Goal: Information Seeking & Learning: Learn about a topic

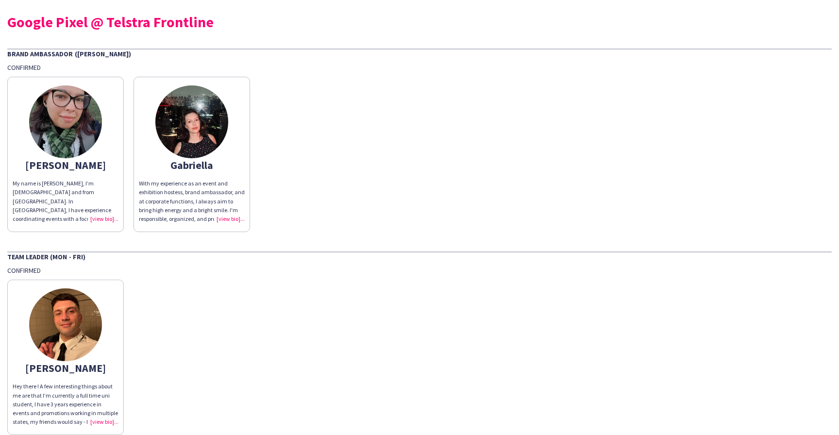
click at [194, 166] on div "Gabriella" at bounding box center [192, 165] width 106 height 9
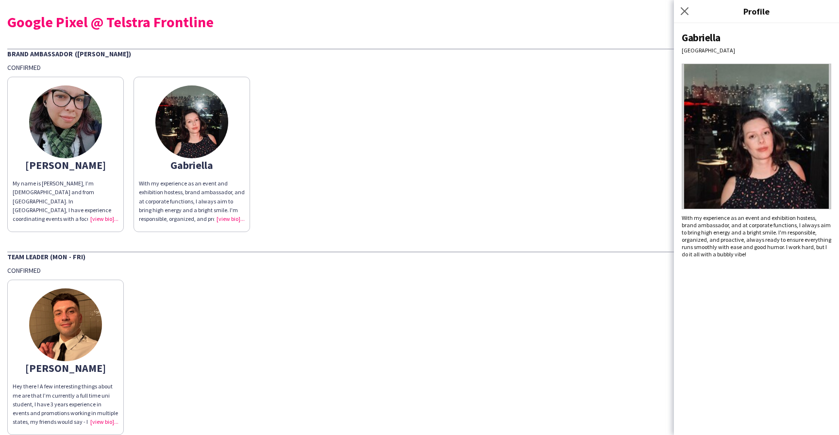
click at [49, 196] on div "My name is [PERSON_NAME], I’m [DEMOGRAPHIC_DATA] and from [GEOGRAPHIC_DATA]. In…" at bounding box center [66, 201] width 106 height 44
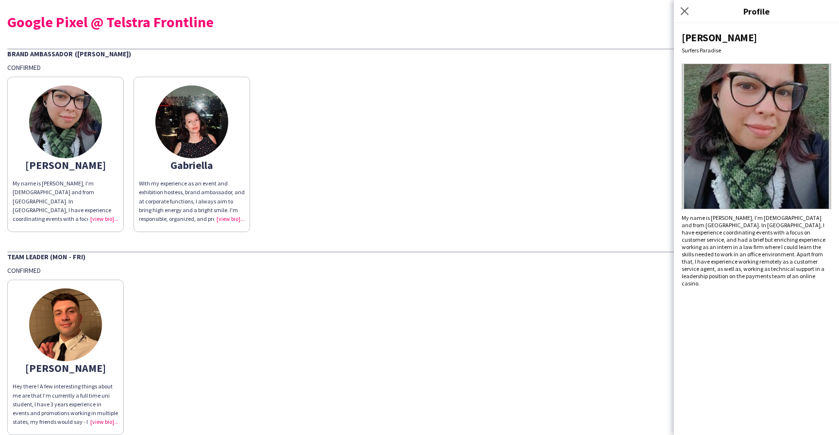
click at [224, 343] on div "[PERSON_NAME] Hey there ! A few interesting things about me are that I’m curren…" at bounding box center [419, 355] width 824 height 160
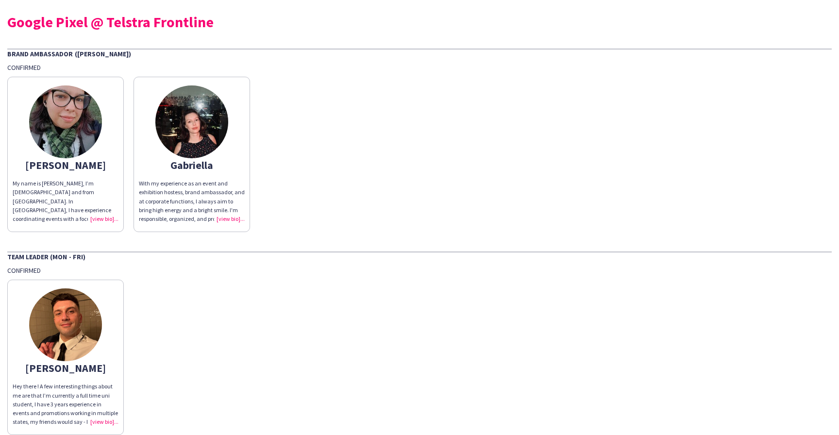
click at [65, 127] on img at bounding box center [65, 121] width 73 height 73
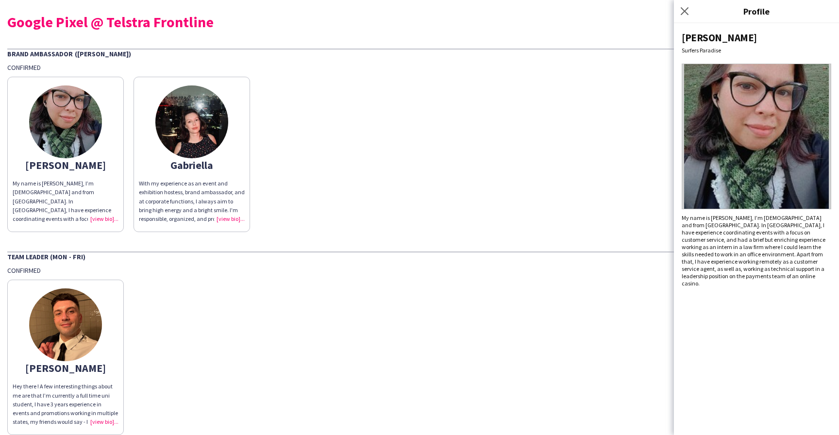
click at [732, 104] on img at bounding box center [755, 137] width 149 height 146
click at [201, 130] on img at bounding box center [191, 121] width 73 height 73
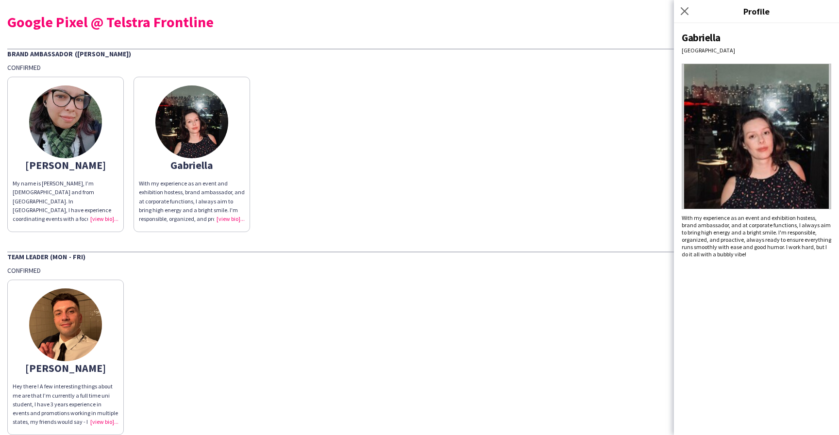
click at [731, 138] on img at bounding box center [755, 137] width 149 height 146
click at [71, 322] on img at bounding box center [65, 324] width 73 height 73
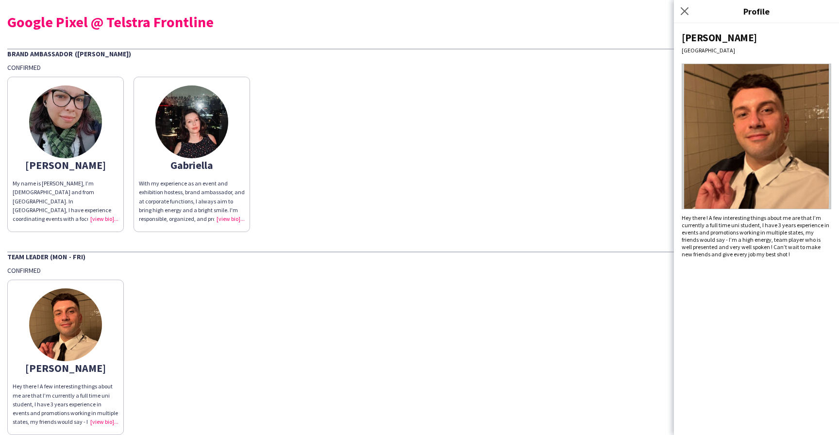
click at [103, 218] on div "My name is [PERSON_NAME], I’m [DEMOGRAPHIC_DATA] and from [GEOGRAPHIC_DATA]. In…" at bounding box center [66, 201] width 106 height 44
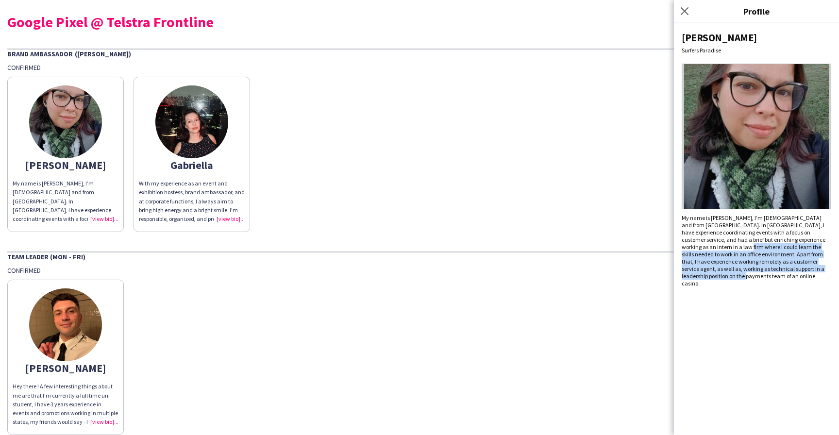
drag, startPoint x: 701, startPoint y: 278, endPoint x: 691, endPoint y: 249, distance: 30.6
click at [691, 249] on div "My name is [PERSON_NAME], I’m [DEMOGRAPHIC_DATA] and from [GEOGRAPHIC_DATA]. In…" at bounding box center [755, 250] width 149 height 73
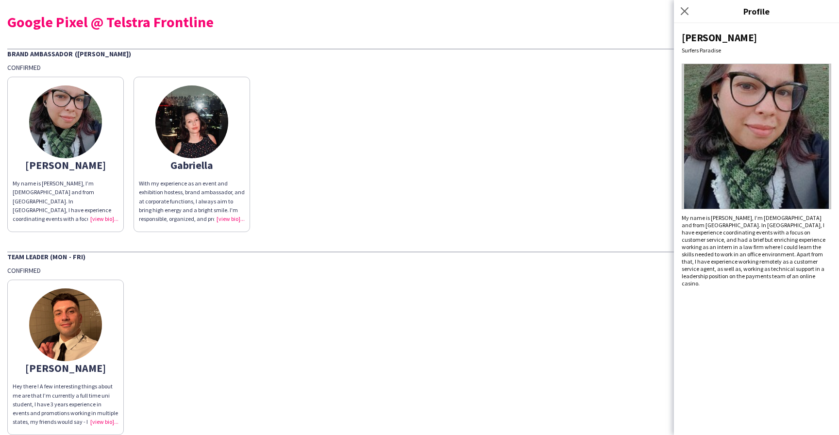
click at [723, 255] on div "My name is [PERSON_NAME], I’m [DEMOGRAPHIC_DATA] and from [GEOGRAPHIC_DATA]. In…" at bounding box center [755, 250] width 149 height 73
drag, startPoint x: 709, startPoint y: 217, endPoint x: 720, endPoint y: 235, distance: 21.1
click at [720, 235] on div "My name is [PERSON_NAME], I’m [DEMOGRAPHIC_DATA] and from [GEOGRAPHIC_DATA]. In…" at bounding box center [755, 250] width 149 height 73
drag, startPoint x: 722, startPoint y: 232, endPoint x: 709, endPoint y: 218, distance: 19.2
click at [709, 218] on div "My name is [PERSON_NAME], I’m [DEMOGRAPHIC_DATA] and from [GEOGRAPHIC_DATA]. In…" at bounding box center [755, 250] width 149 height 73
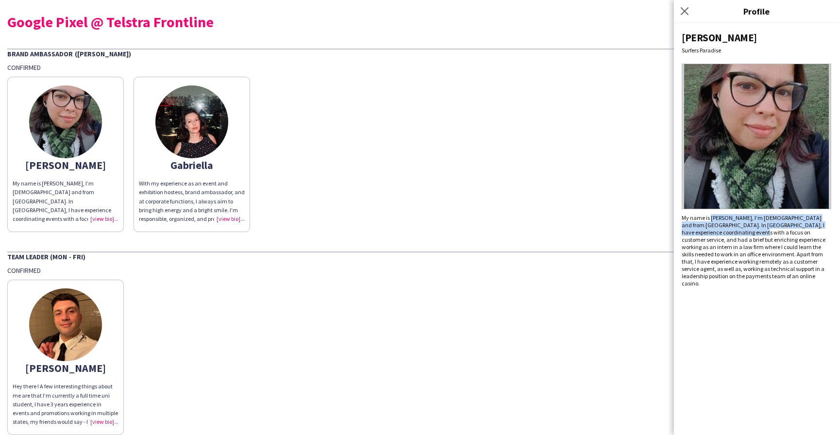
copy div "[PERSON_NAME], I’m [DEMOGRAPHIC_DATA] and from [GEOGRAPHIC_DATA]. In [GEOGRAPHI…"
click at [171, 207] on div "With my experience as an event and exhibition hostess, brand ambassador, and at…" at bounding box center [192, 201] width 106 height 44
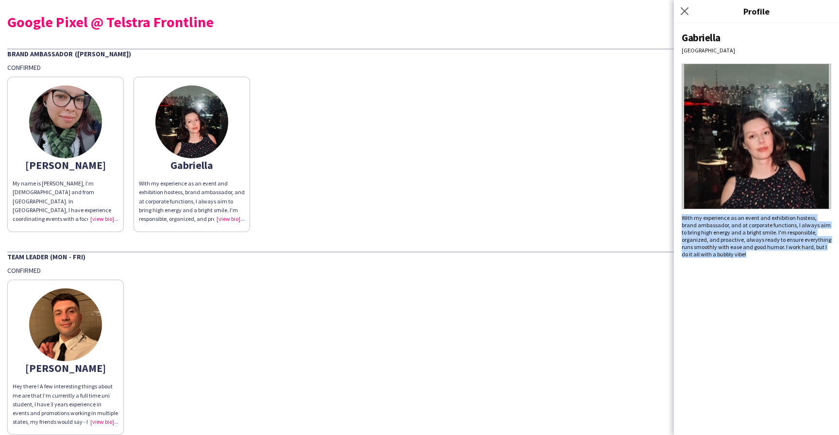
drag, startPoint x: 739, startPoint y: 255, endPoint x: 683, endPoint y: 220, distance: 65.6
click at [683, 220] on div "With my experience as an event and exhibition hostess, brand ambassador, and at…" at bounding box center [755, 236] width 149 height 44
copy div "With my experience as an event and exhibition hostess, brand ambassador, and at…"
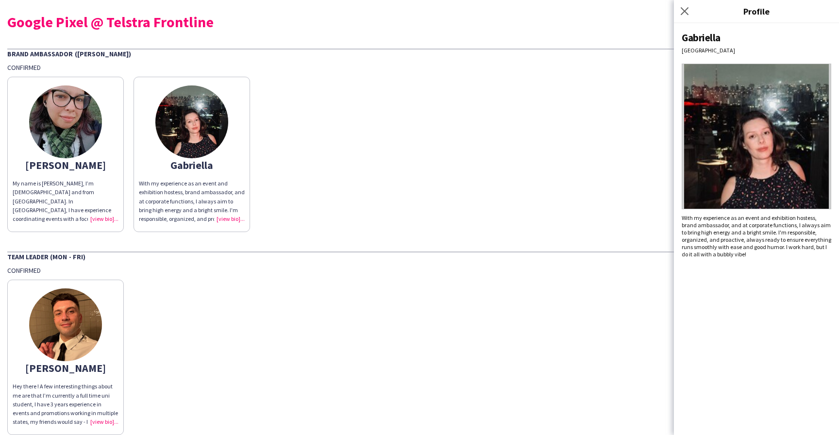
click at [57, 388] on div "Hey there ! A few interesting things about me are that I’m currently a full tim…" at bounding box center [66, 404] width 106 height 44
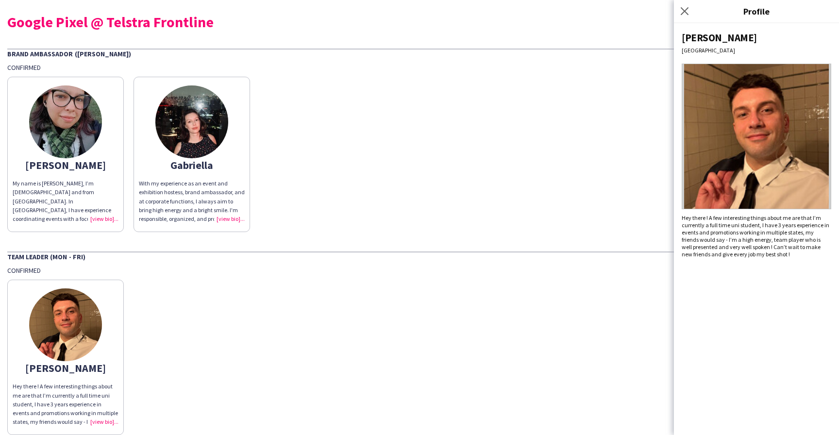
click at [760, 232] on div "Hey there ! A few interesting things about me are that I’m currently a full tim…" at bounding box center [755, 236] width 149 height 44
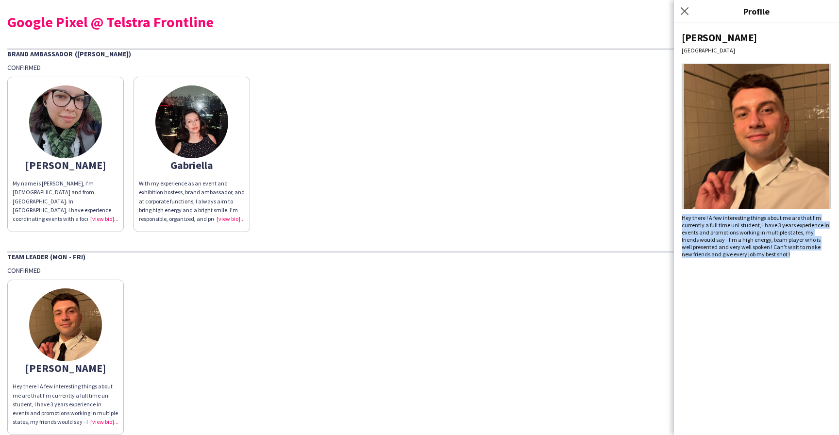
drag, startPoint x: 779, startPoint y: 255, endPoint x: 679, endPoint y: 217, distance: 107.1
click at [679, 217] on div "[PERSON_NAME] End Hey there ! A few interesting things about me are that I’m cu…" at bounding box center [756, 229] width 165 height 412
copy div "Hey there ! A few interesting things about me are that I’m currently a full tim…"
click at [388, 295] on div "[PERSON_NAME] Hey there ! A few interesting things about me are that I’m curren…" at bounding box center [419, 355] width 824 height 160
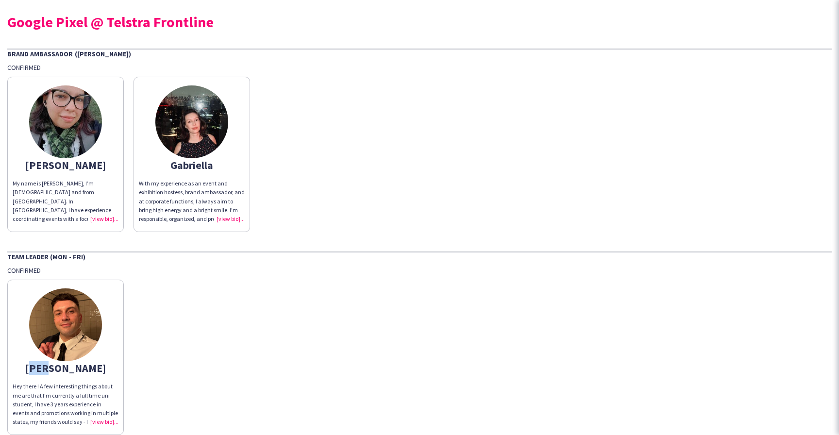
click at [388, 295] on div "[PERSON_NAME] Hey there ! A few interesting things about me are that I’m curren…" at bounding box center [419, 355] width 824 height 160
